Goal: Task Accomplishment & Management: Manage account settings

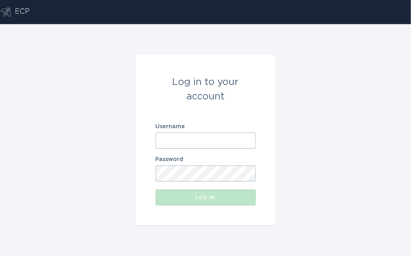
click at [181, 139] on input "Username" at bounding box center [206, 141] width 100 height 16
paste input "[EMAIL_ADDRESS][DOMAIN_NAME]"
type input "[EMAIL_ADDRESS][DOMAIN_NAME]"
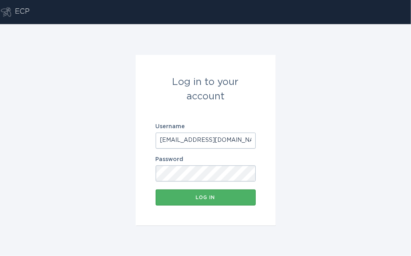
click at [169, 204] on button "Log in" at bounding box center [206, 197] width 100 height 16
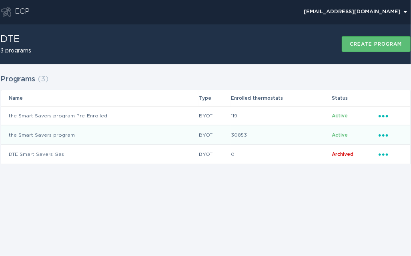
click at [384, 137] on div "Ellipsis" at bounding box center [391, 134] width 24 height 9
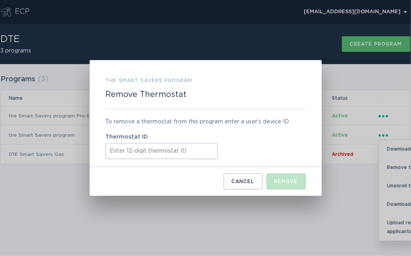
click at [154, 156] on input "Thermostat ID" at bounding box center [162, 151] width 112 height 16
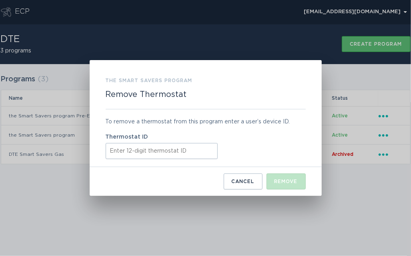
paste input "413785283294"
type input "413785283294"
click at [287, 187] on button "Remove" at bounding box center [286, 181] width 39 height 16
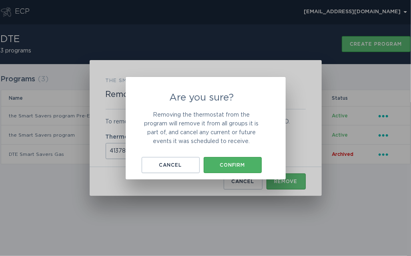
click at [249, 167] on button "Confirm" at bounding box center [233, 165] width 58 height 16
